Goal: Communication & Community: Answer question/provide support

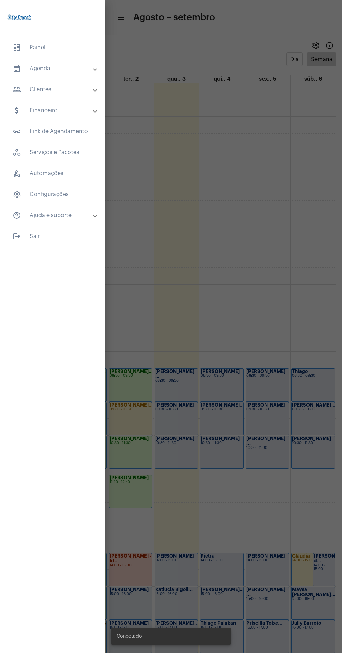
scroll to position [202, 0]
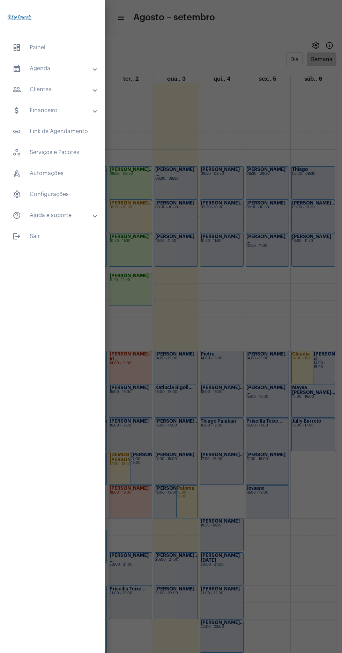
click at [66, 50] on span "dashboard Painel" at bounding box center [52, 47] width 91 height 17
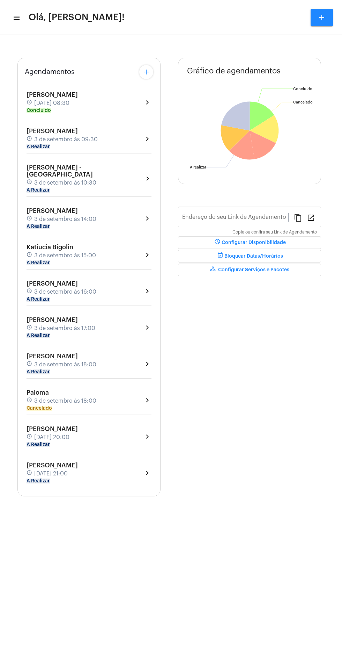
type input "[URL][DOMAIN_NAME][PERSON_NAME]"
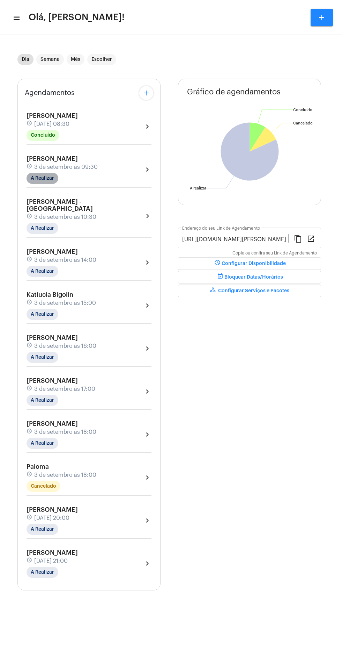
click at [46, 178] on mat-chip "A Realizar" at bounding box center [43, 178] width 32 height 11
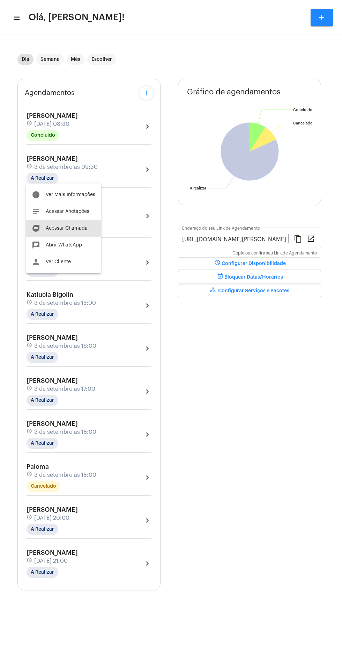
click at [77, 227] on span "Acessar Chamada" at bounding box center [67, 228] width 42 height 5
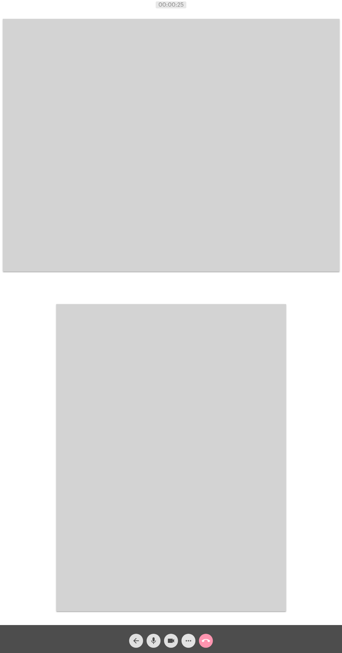
click at [187, 641] on mat-icon "more_horiz" at bounding box center [189, 640] width 8 height 8
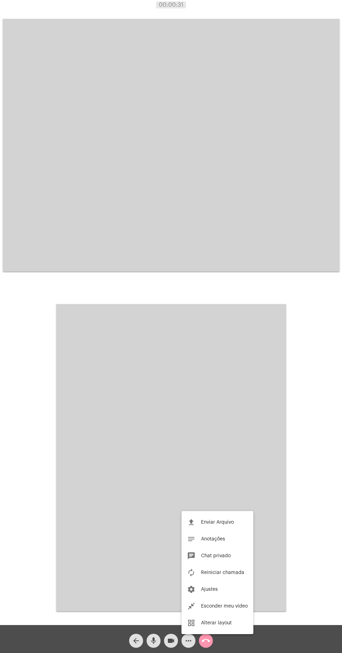
click at [227, 599] on button "close_fullscreen Esconder meu vídeo" at bounding box center [218, 606] width 72 height 17
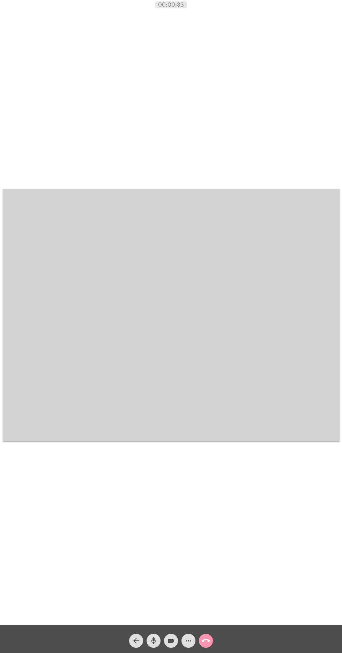
click at [311, 369] on video at bounding box center [171, 315] width 337 height 253
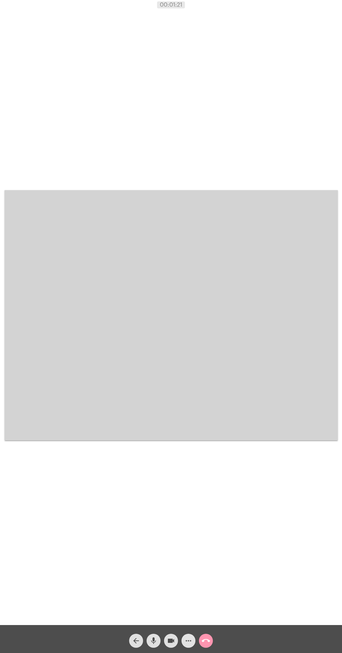
click at [189, 637] on mat-icon "more_horiz" at bounding box center [189, 640] width 8 height 8
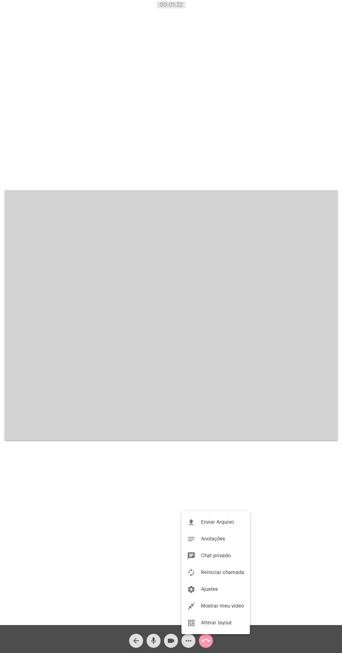
click at [188, 643] on div at bounding box center [171, 326] width 342 height 653
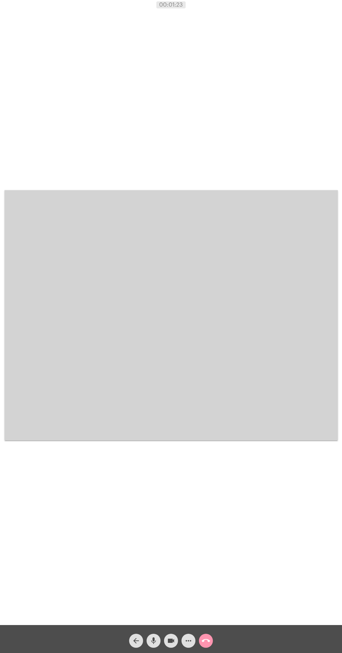
click at [191, 637] on mat-icon "more_horiz" at bounding box center [189, 640] width 8 height 8
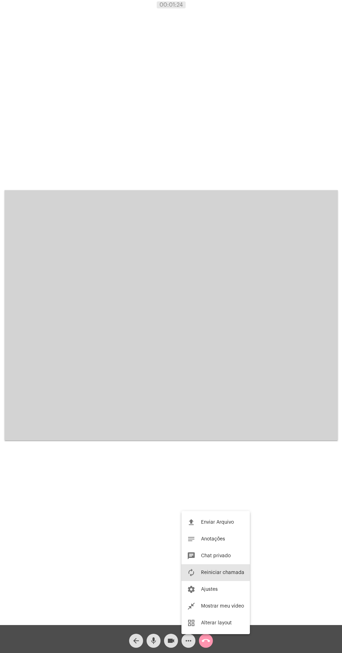
click at [226, 572] on span "Reiniciar chamada" at bounding box center [222, 572] width 43 height 5
